Goal: Task Accomplishment & Management: Use online tool/utility

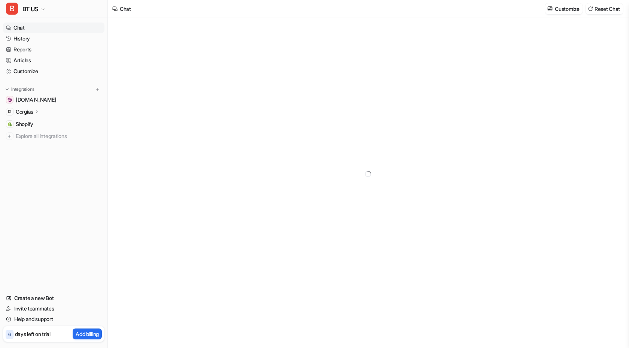
type textarea "**********"
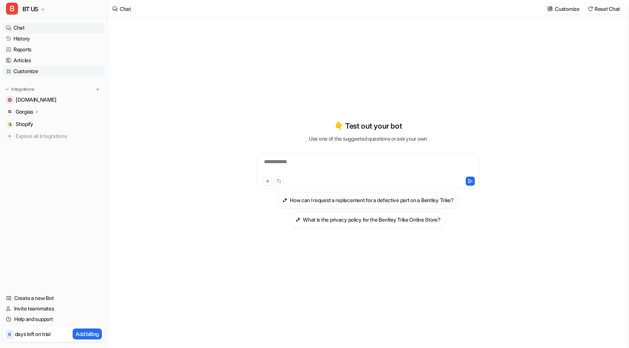
click at [34, 73] on link "Customize" at bounding box center [54, 71] width 102 height 10
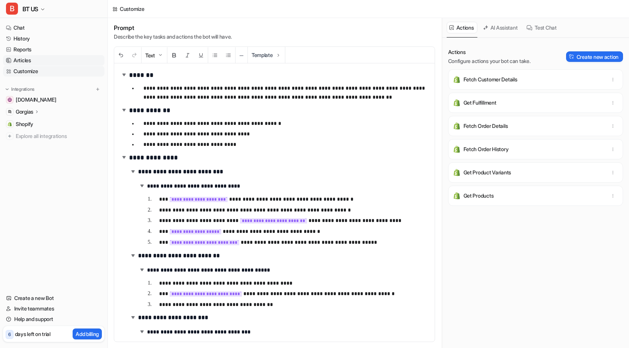
click at [30, 60] on link "Articles" at bounding box center [54, 60] width 102 height 10
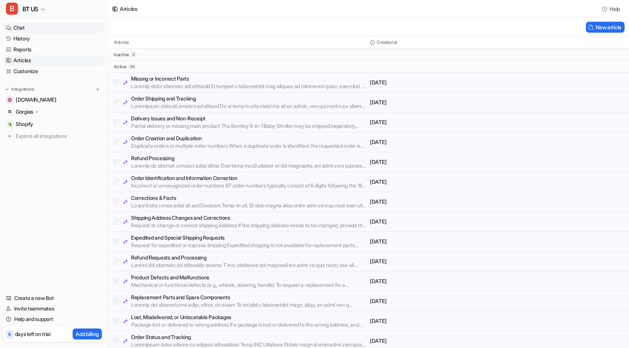
click at [34, 22] on link "Chat" at bounding box center [54, 27] width 102 height 10
